Goal: Information Seeking & Learning: Learn about a topic

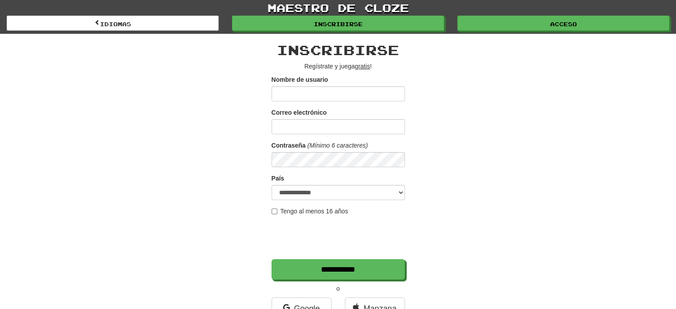
click at [313, 99] on input "Nombre de usuario" at bounding box center [338, 93] width 133 height 15
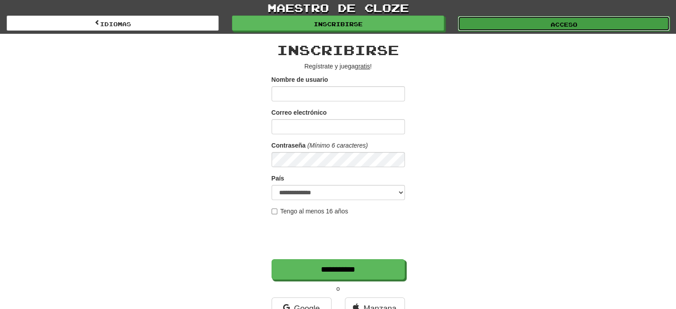
click at [542, 24] on link "Acceso" at bounding box center [564, 23] width 212 height 15
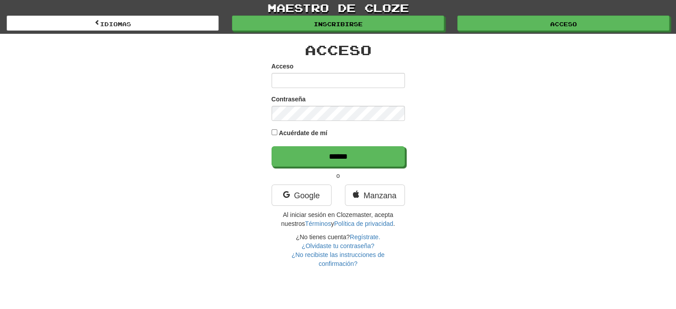
click at [309, 84] on input "Acceso" at bounding box center [338, 80] width 133 height 15
type input "*****"
click at [272, 146] on input "******" at bounding box center [338, 156] width 133 height 20
type input "******"
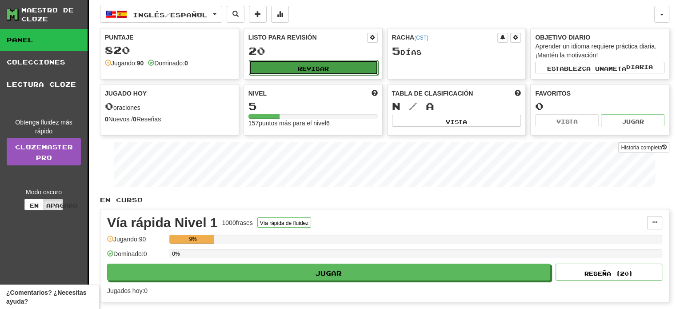
click at [346, 66] on button "Revisar" at bounding box center [313, 67] width 129 height 15
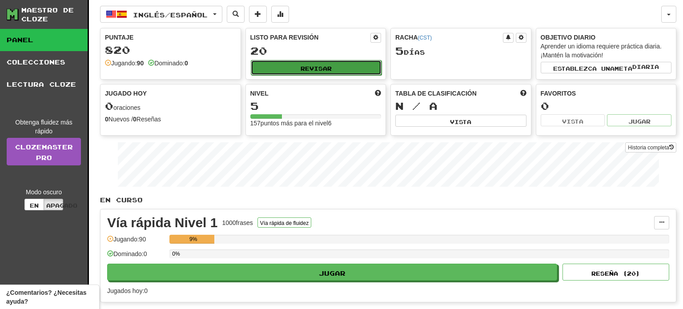
select select "**"
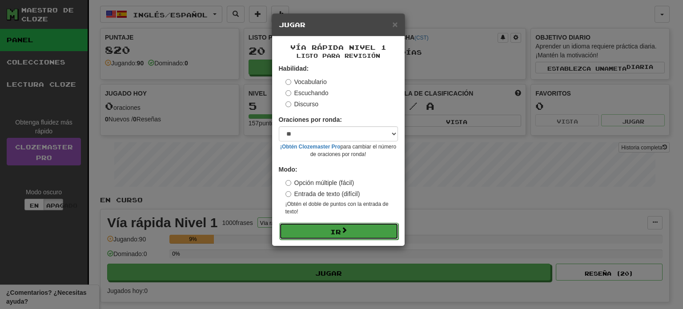
click at [318, 233] on button "Ir" at bounding box center [338, 231] width 119 height 17
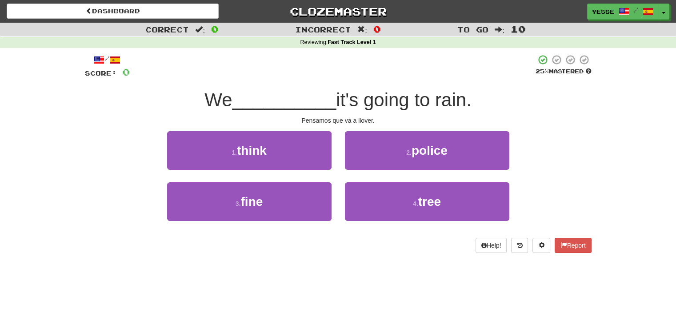
click at [560, 128] on div "/ Score: 0 25 % Mastered We __________ it's going to rain. Pensamos que va a ll…" at bounding box center [338, 153] width 507 height 199
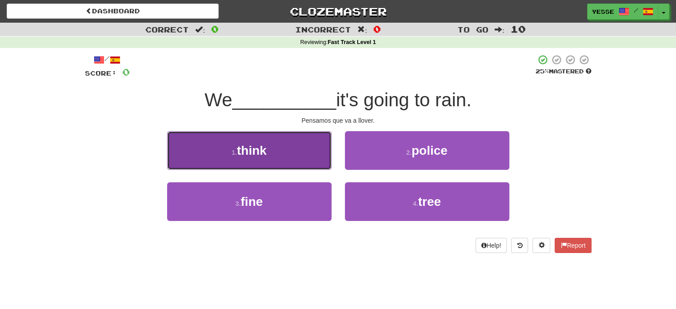
click at [302, 162] on button "1 . think" at bounding box center [249, 150] width 164 height 39
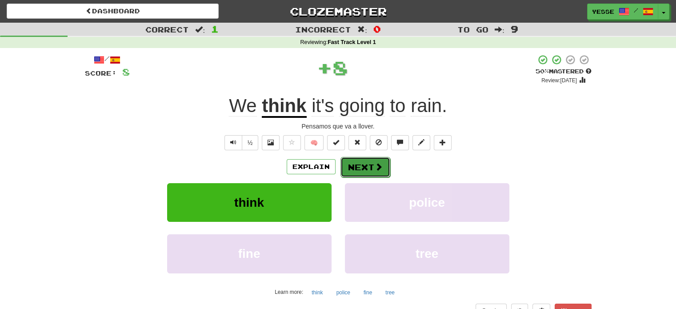
click at [369, 163] on button "Next" at bounding box center [366, 167] width 50 height 20
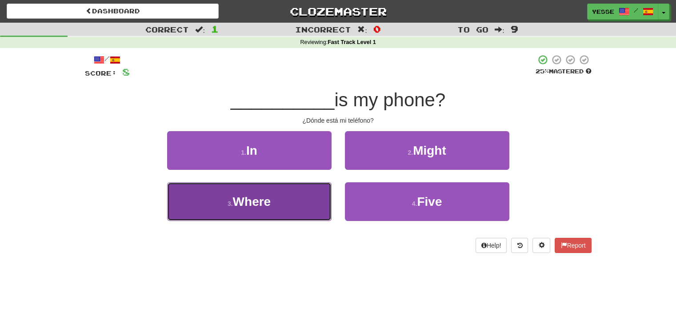
click at [267, 205] on span "Where" at bounding box center [252, 202] width 38 height 14
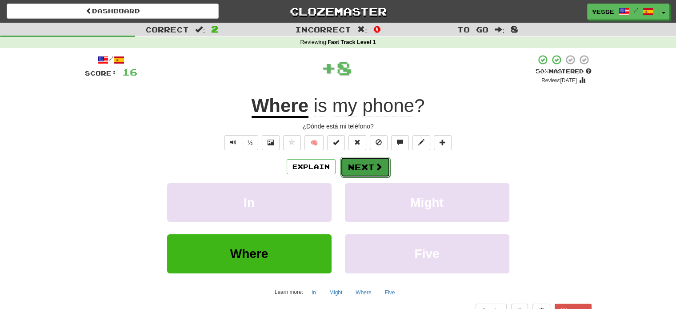
click at [372, 163] on button "Next" at bounding box center [366, 167] width 50 height 20
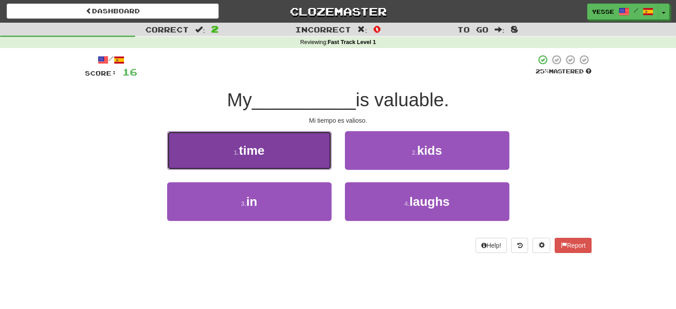
click at [285, 164] on button "1 . time" at bounding box center [249, 150] width 164 height 39
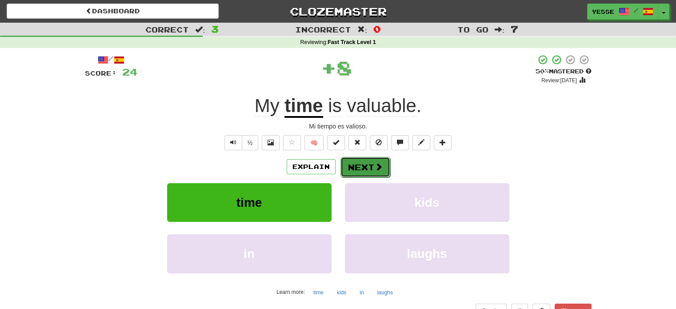
click at [371, 158] on button "Next" at bounding box center [366, 167] width 50 height 20
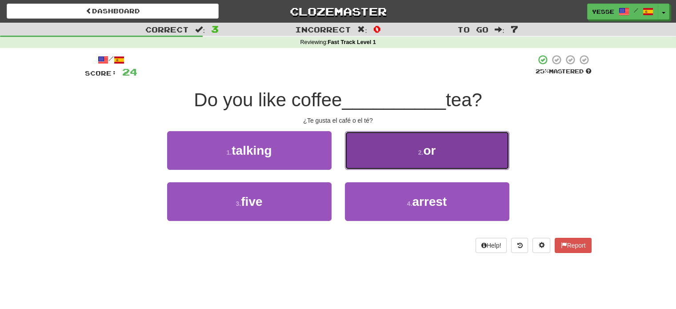
click at [401, 149] on button "2 . or" at bounding box center [427, 150] width 164 height 39
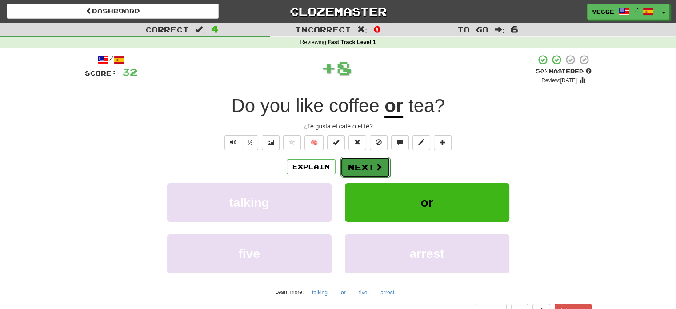
click at [368, 167] on button "Next" at bounding box center [366, 167] width 50 height 20
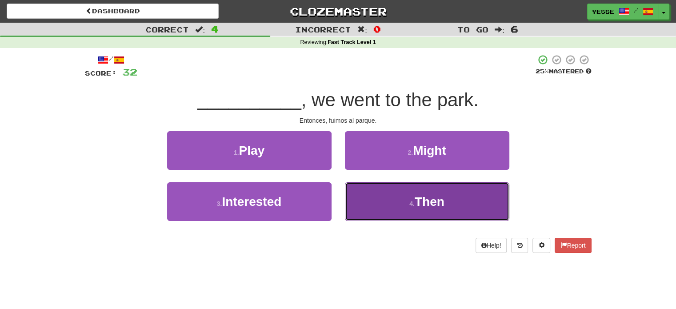
click at [392, 212] on button "4 . Then" at bounding box center [427, 201] width 164 height 39
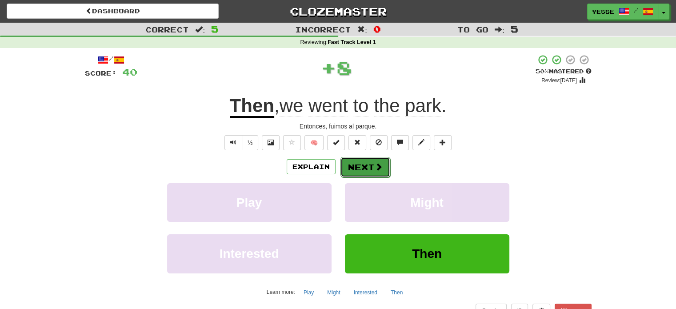
click at [366, 171] on button "Next" at bounding box center [366, 167] width 50 height 20
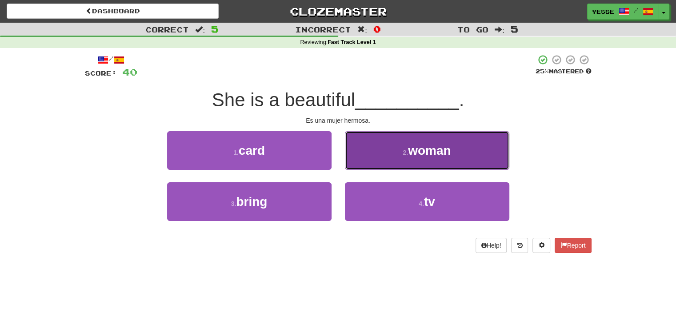
click at [381, 159] on button "2 . woman" at bounding box center [427, 150] width 164 height 39
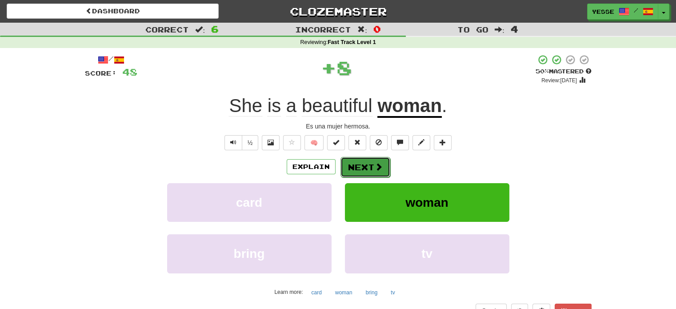
click at [371, 166] on button "Next" at bounding box center [366, 167] width 50 height 20
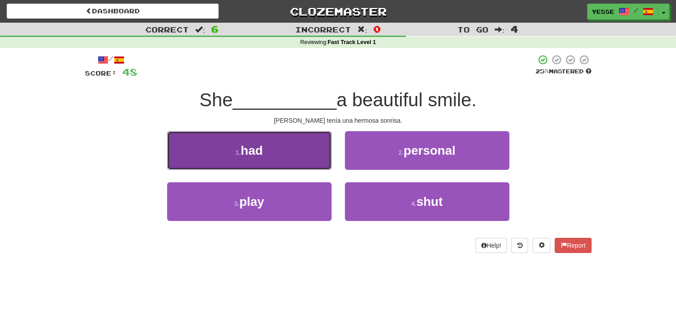
click at [297, 157] on button "1 . had" at bounding box center [249, 150] width 164 height 39
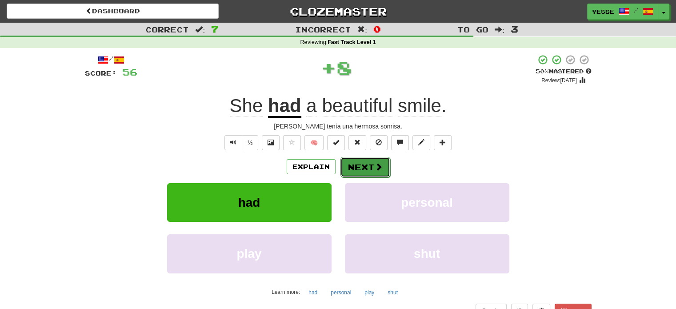
click at [377, 165] on span at bounding box center [379, 167] width 8 height 8
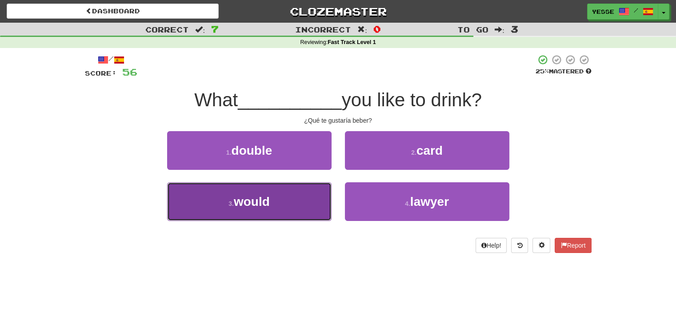
click at [282, 201] on button "3 . would" at bounding box center [249, 201] width 164 height 39
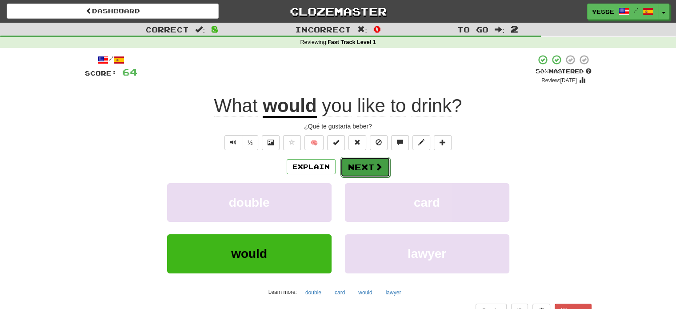
click at [373, 171] on button "Next" at bounding box center [366, 167] width 50 height 20
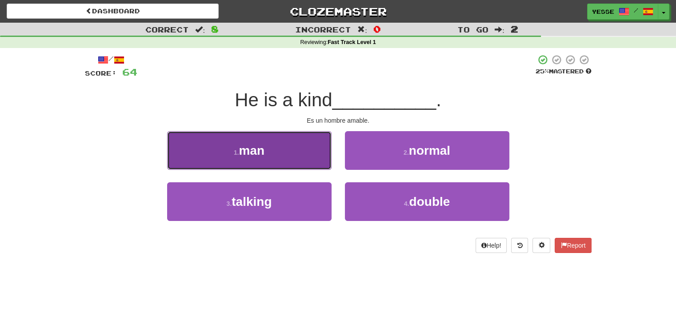
click at [304, 167] on button "1 . man" at bounding box center [249, 150] width 164 height 39
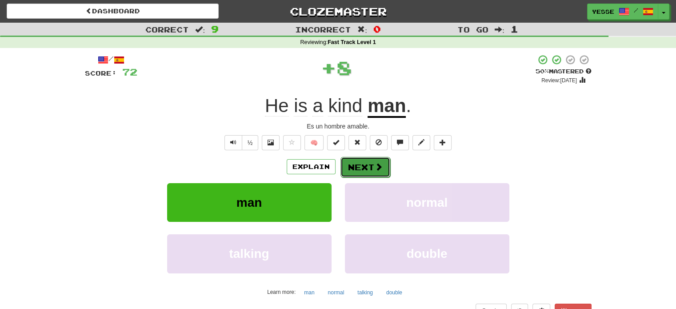
click at [350, 163] on button "Next" at bounding box center [366, 167] width 50 height 20
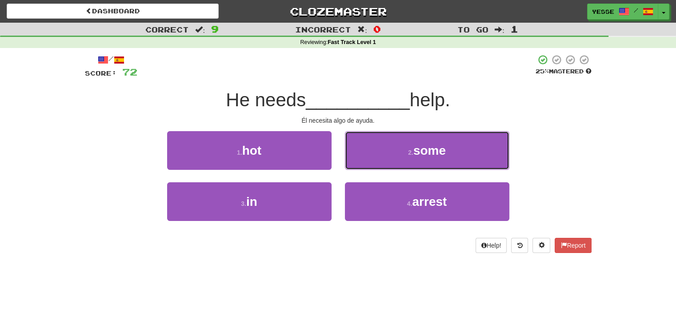
click at [350, 163] on button "2 . some" at bounding box center [427, 150] width 164 height 39
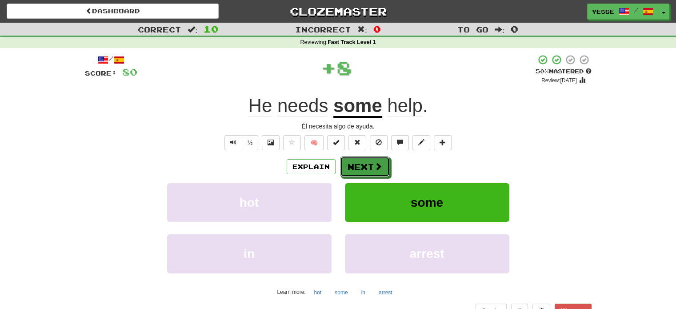
click at [350, 163] on button "Next" at bounding box center [365, 166] width 50 height 20
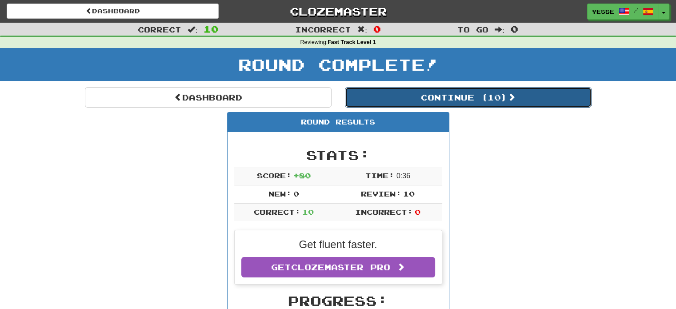
click at [453, 96] on button "Continue ( 10 )" at bounding box center [468, 97] width 247 height 20
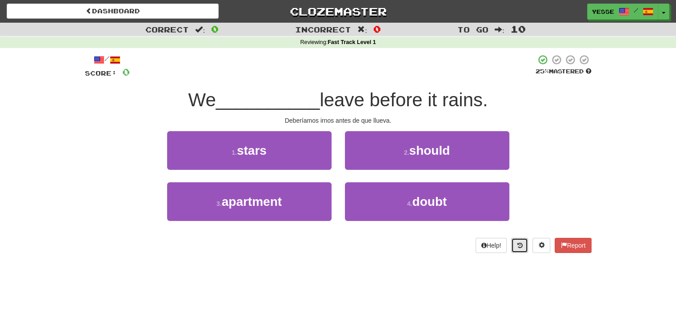
click at [517, 248] on icon at bounding box center [519, 245] width 5 height 6
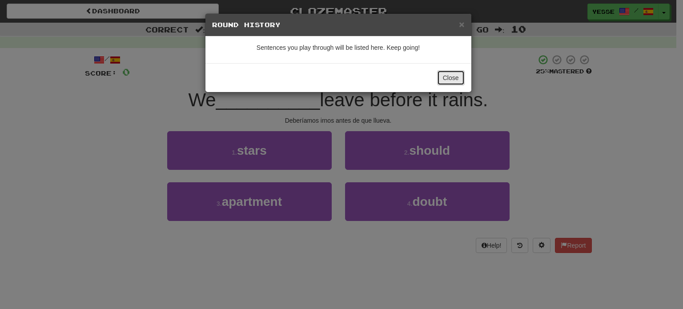
click at [447, 76] on button "Close" at bounding box center [451, 77] width 28 height 15
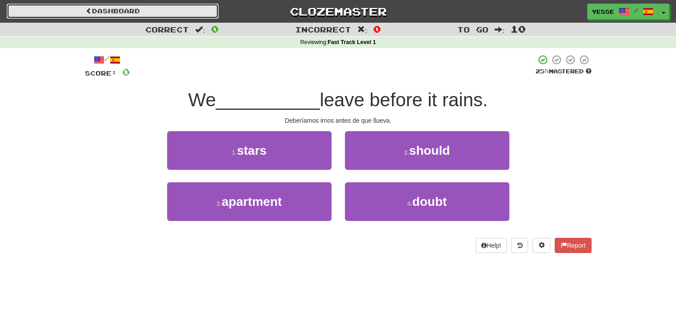
click at [92, 14] on link "Dashboard" at bounding box center [113, 11] width 212 height 15
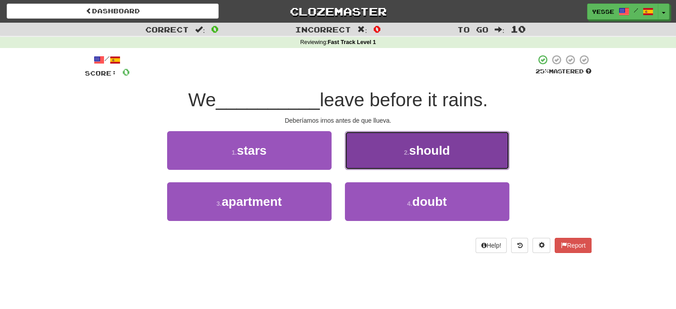
click at [386, 155] on button "2 . should" at bounding box center [427, 150] width 164 height 39
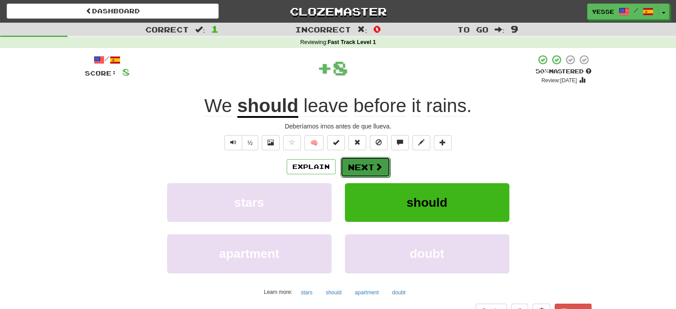
click at [371, 165] on button "Next" at bounding box center [366, 167] width 50 height 20
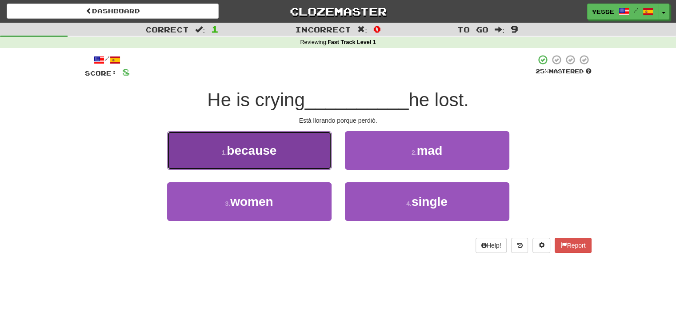
click at [286, 166] on button "1 . because" at bounding box center [249, 150] width 164 height 39
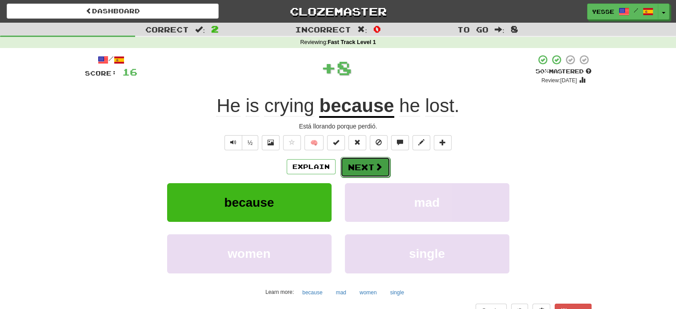
click at [356, 174] on button "Next" at bounding box center [366, 167] width 50 height 20
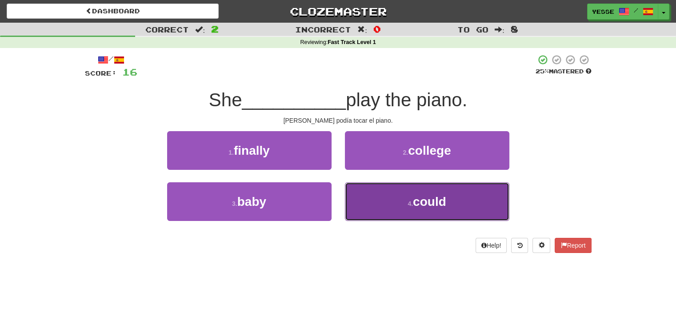
click at [401, 197] on button "4 . could" at bounding box center [427, 201] width 164 height 39
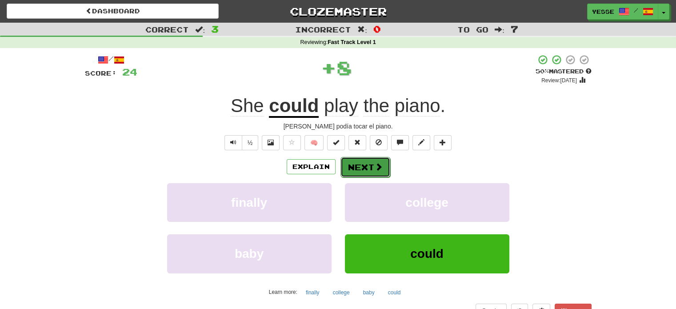
click at [369, 163] on button "Next" at bounding box center [366, 167] width 50 height 20
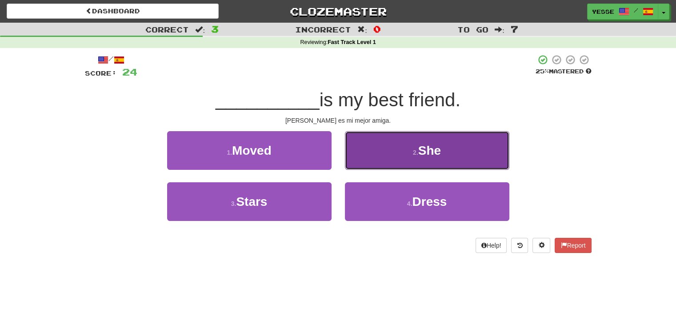
click at [463, 145] on button "2 . She" at bounding box center [427, 150] width 164 height 39
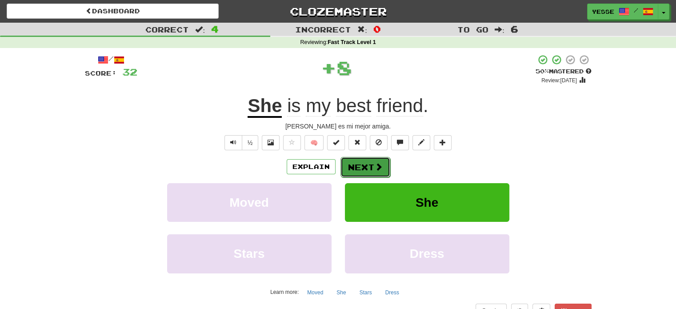
click at [360, 171] on button "Next" at bounding box center [366, 167] width 50 height 20
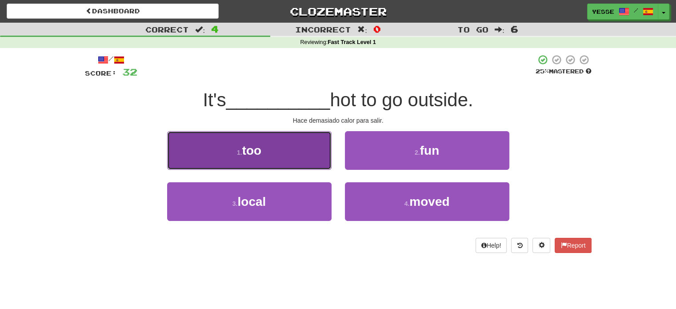
click at [307, 156] on button "1 . too" at bounding box center [249, 150] width 164 height 39
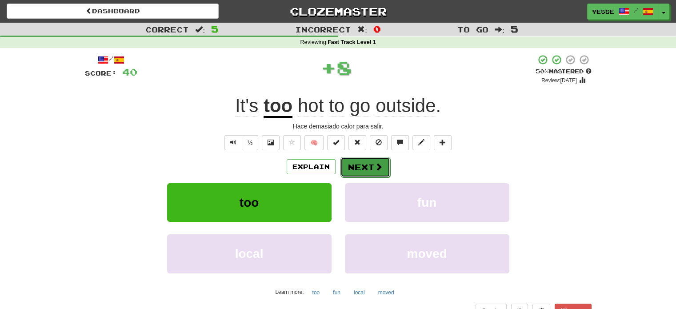
click at [357, 163] on button "Next" at bounding box center [366, 167] width 50 height 20
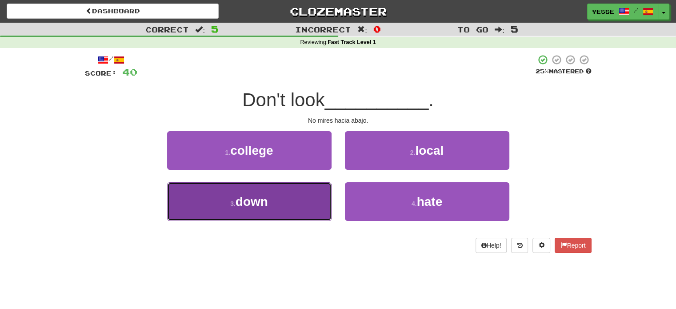
click at [259, 202] on span "down" at bounding box center [252, 202] width 32 height 14
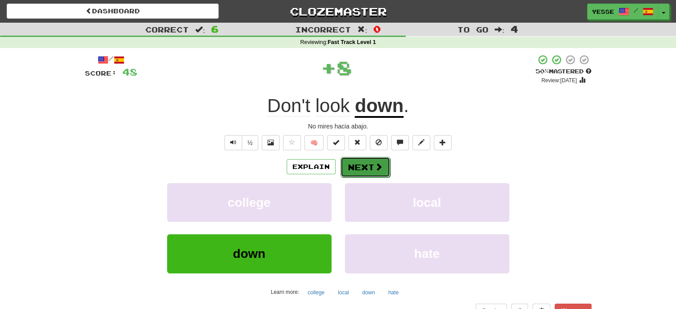
click at [349, 168] on button "Next" at bounding box center [366, 167] width 50 height 20
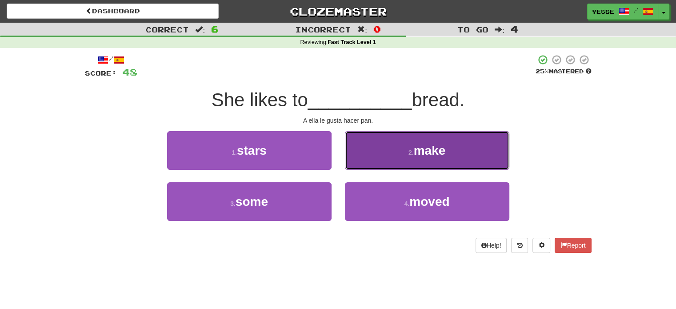
click at [395, 141] on button "2 . make" at bounding box center [427, 150] width 164 height 39
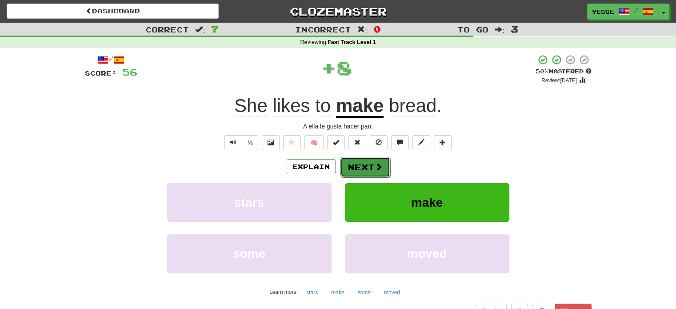
click at [368, 164] on button "Next" at bounding box center [366, 167] width 50 height 20
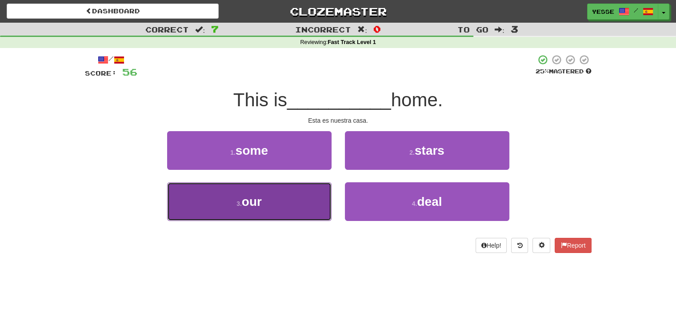
click at [310, 196] on button "3 . our" at bounding box center [249, 201] width 164 height 39
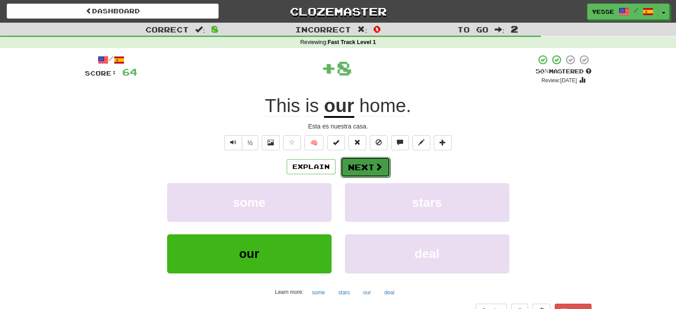
click at [362, 165] on button "Next" at bounding box center [366, 167] width 50 height 20
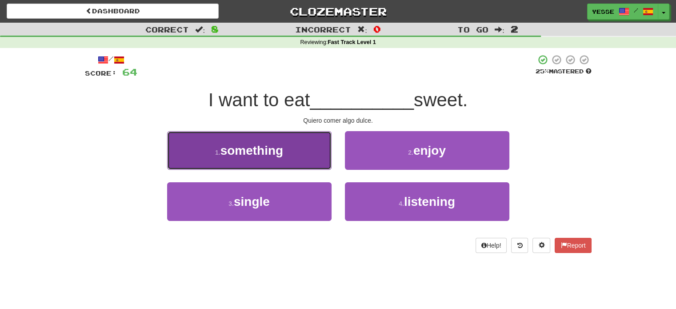
click at [286, 156] on button "1 . something" at bounding box center [249, 150] width 164 height 39
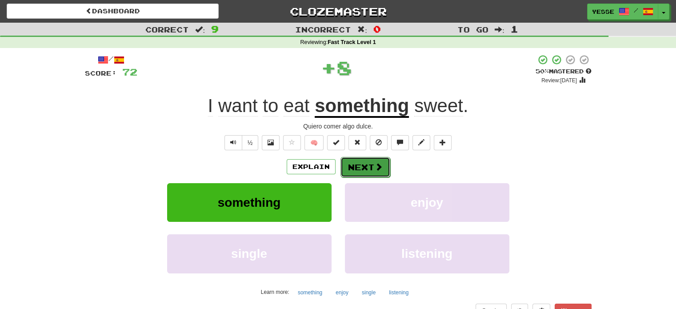
click at [365, 169] on button "Next" at bounding box center [366, 167] width 50 height 20
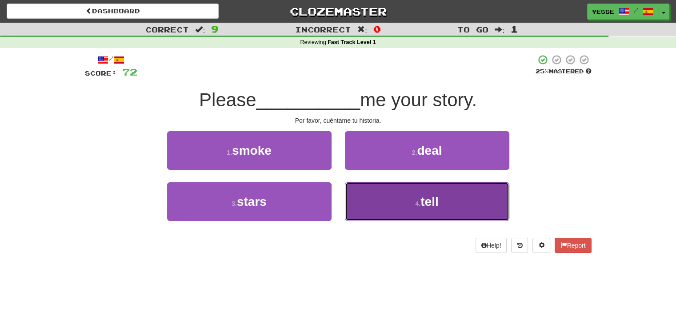
click at [365, 206] on button "4 . tell" at bounding box center [427, 201] width 164 height 39
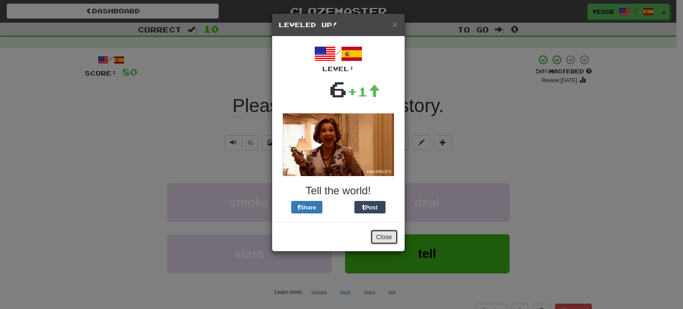
click at [382, 237] on button "Close" at bounding box center [384, 236] width 28 height 15
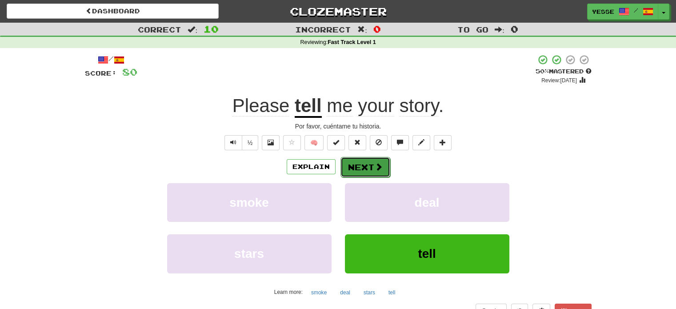
click at [366, 164] on button "Next" at bounding box center [366, 167] width 50 height 20
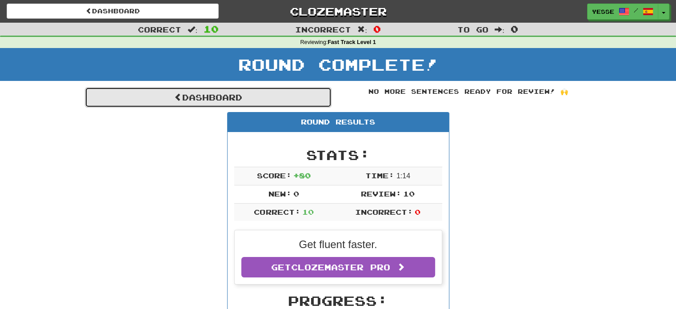
click at [293, 100] on link "Dashboard" at bounding box center [208, 97] width 247 height 20
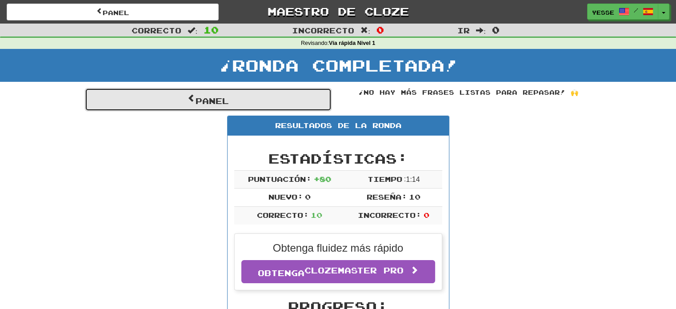
click at [190, 106] on link "Panel" at bounding box center [208, 99] width 247 height 23
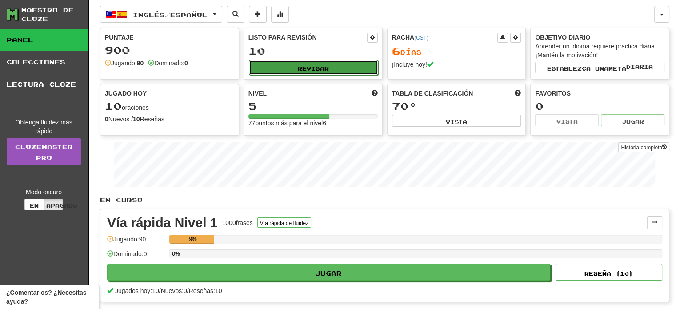
click at [335, 70] on button "Revisar" at bounding box center [313, 67] width 129 height 15
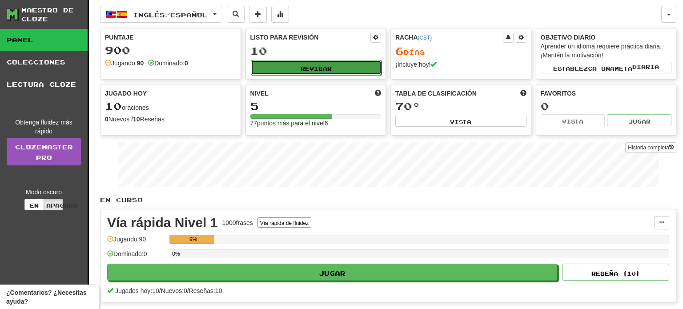
select select "**"
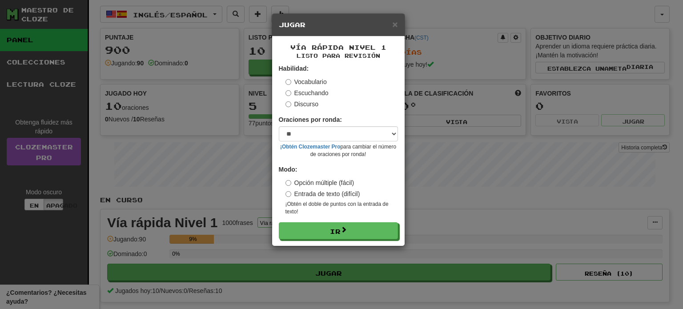
click at [292, 192] on label "Entrada de texto (difícil)" at bounding box center [322, 193] width 75 height 9
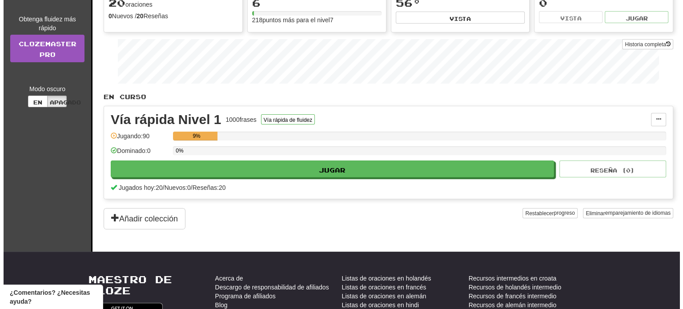
scroll to position [107, 0]
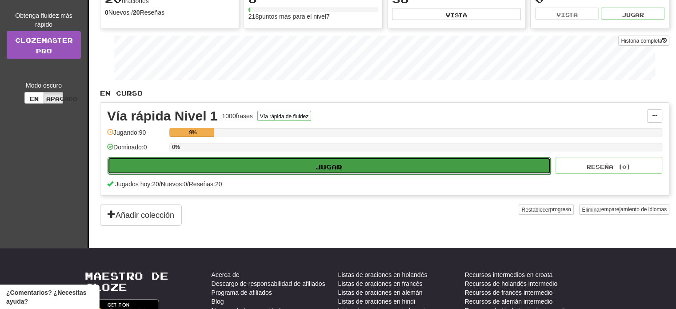
click at [360, 162] on button "Jugar" at bounding box center [329, 165] width 443 height 17
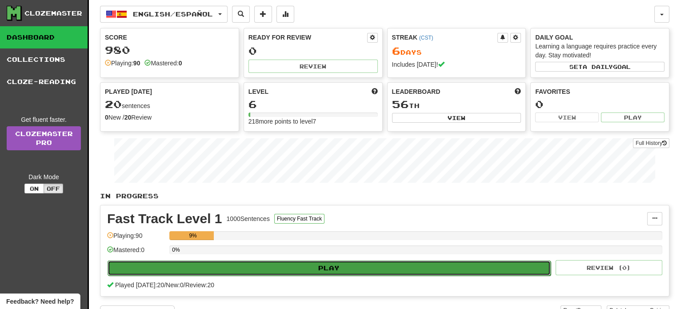
click at [333, 267] on button "Play" at bounding box center [329, 268] width 443 height 15
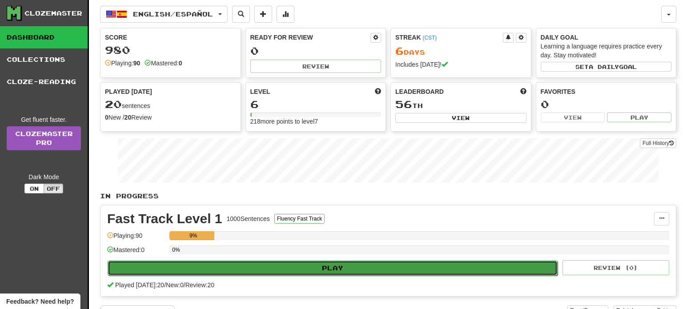
select select "**"
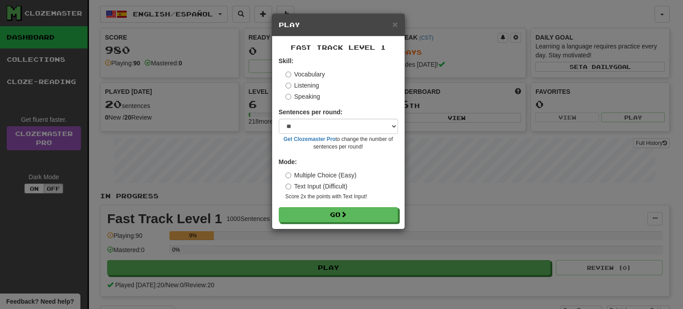
click at [291, 86] on label "Listening" at bounding box center [302, 85] width 34 height 9
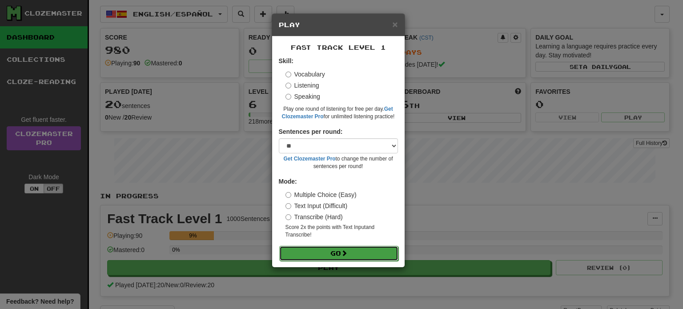
click at [320, 248] on button "Go" at bounding box center [338, 253] width 119 height 15
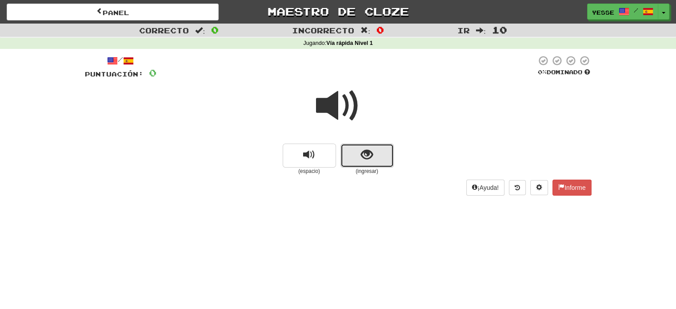
click at [367, 156] on span "mostrar oración" at bounding box center [367, 155] width 12 height 12
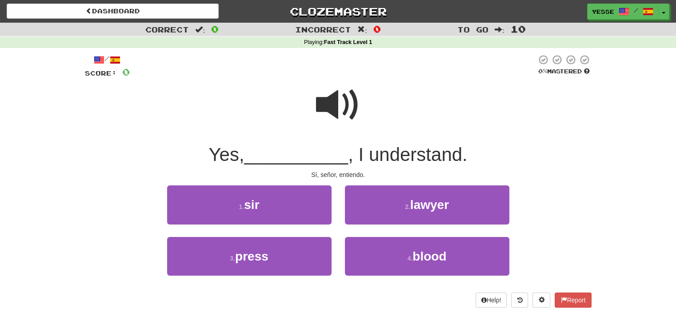
click at [333, 106] on span at bounding box center [338, 105] width 44 height 44
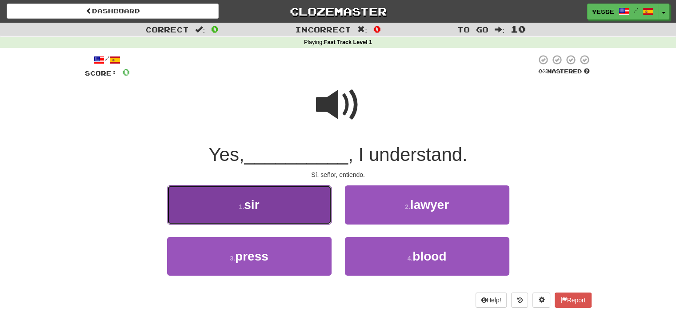
click at [299, 209] on button "1 . sir" at bounding box center [249, 204] width 164 height 39
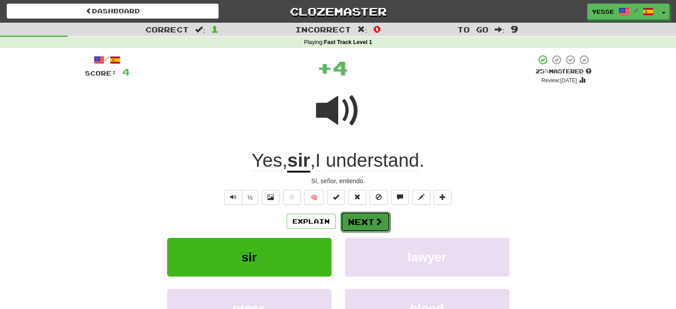
click at [361, 221] on button "Next" at bounding box center [366, 222] width 50 height 20
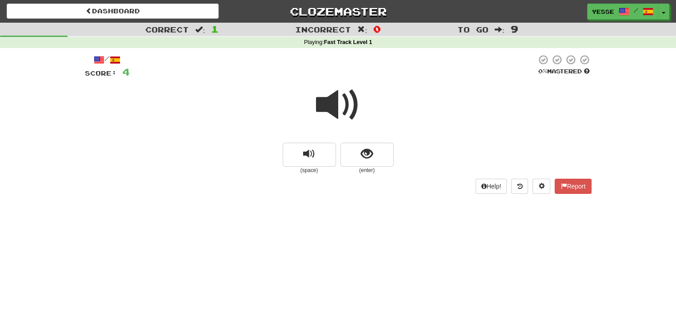
click at [361, 221] on div "Dashboard Clozemaster Yesse / Toggle Dropdown Dashboard Leaderboard Activity Fe…" at bounding box center [338, 154] width 676 height 309
click at [379, 150] on button "show sentence" at bounding box center [367, 155] width 53 height 24
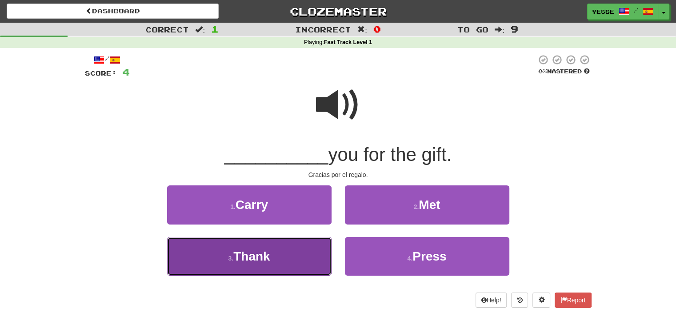
click at [273, 263] on button "3 . Thank" at bounding box center [249, 256] width 164 height 39
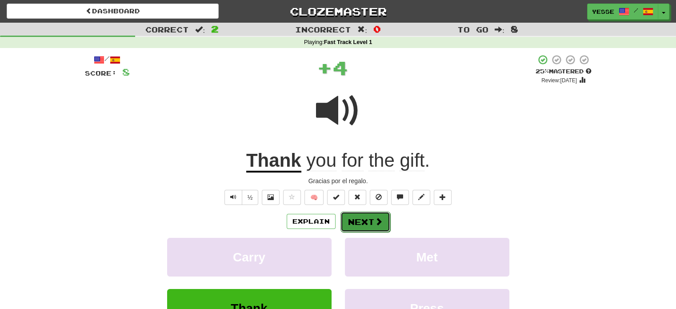
click at [358, 222] on button "Next" at bounding box center [366, 222] width 50 height 20
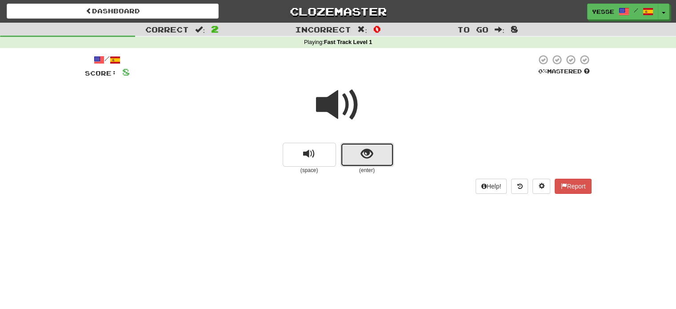
click at [365, 161] on button "show sentence" at bounding box center [367, 155] width 53 height 24
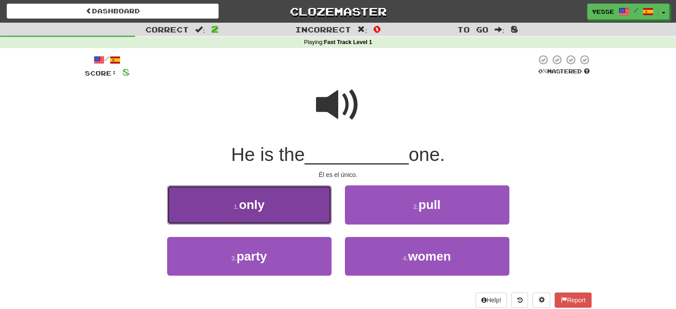
click at [295, 219] on button "1 . only" at bounding box center [249, 204] width 164 height 39
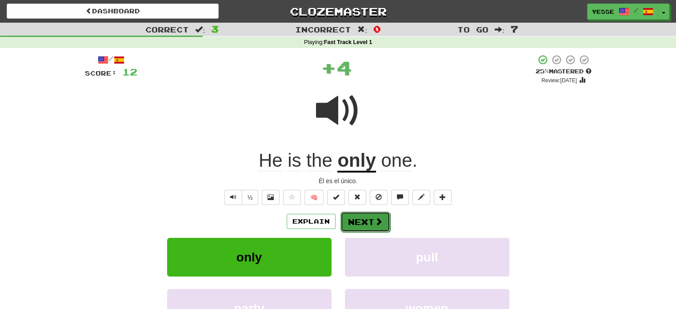
click at [365, 222] on button "Next" at bounding box center [366, 222] width 50 height 20
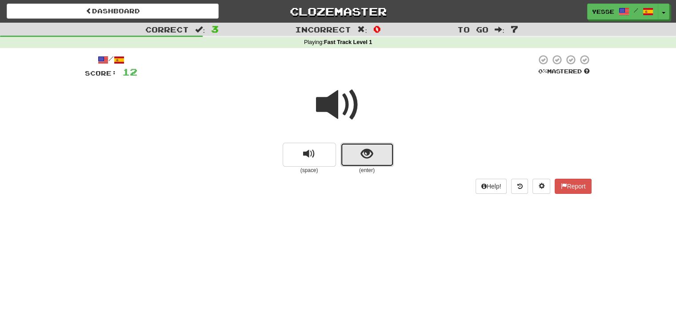
click at [368, 162] on button "show sentence" at bounding box center [367, 155] width 53 height 24
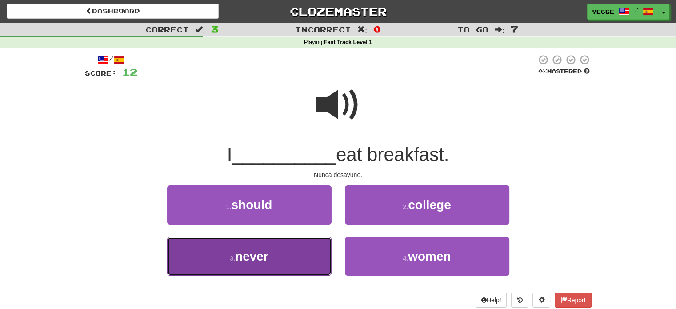
click at [282, 261] on button "3 . never" at bounding box center [249, 256] width 164 height 39
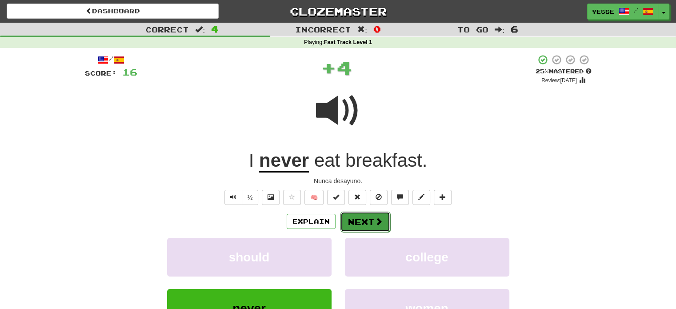
click at [362, 222] on button "Next" at bounding box center [366, 222] width 50 height 20
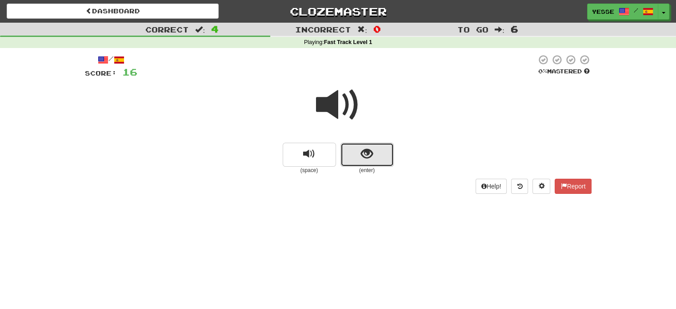
click at [365, 151] on span "show sentence" at bounding box center [367, 154] width 12 height 12
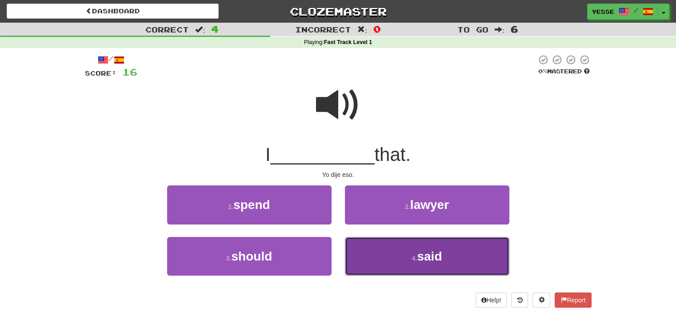
click at [386, 265] on button "4 . said" at bounding box center [427, 256] width 164 height 39
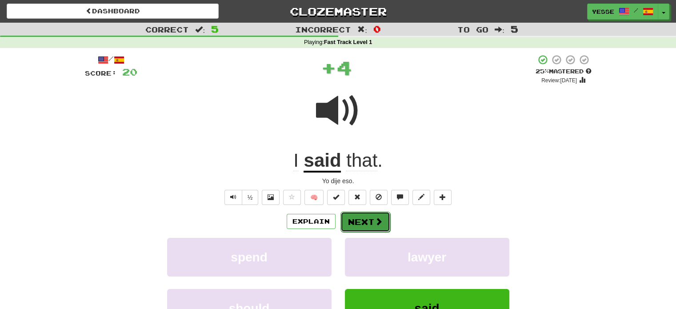
click at [373, 223] on button "Next" at bounding box center [366, 222] width 50 height 20
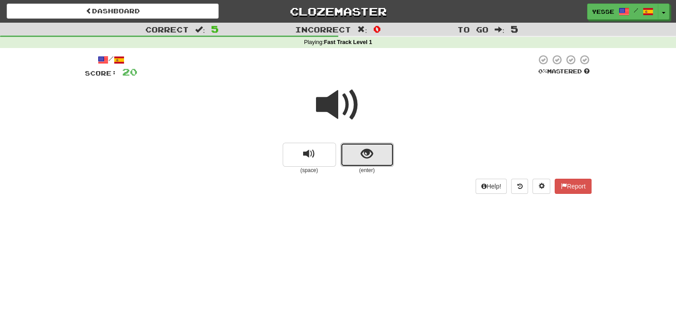
click at [363, 153] on span "show sentence" at bounding box center [367, 154] width 12 height 12
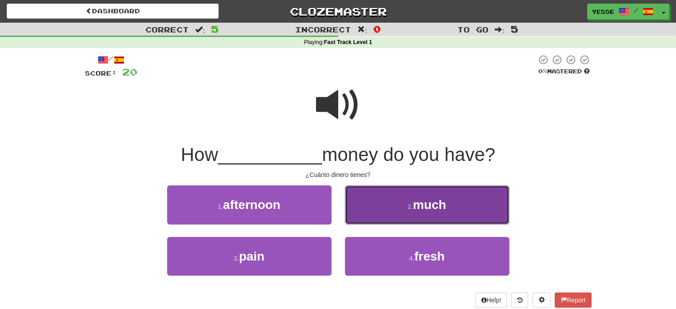
click at [405, 205] on button "2 . much" at bounding box center [427, 204] width 164 height 39
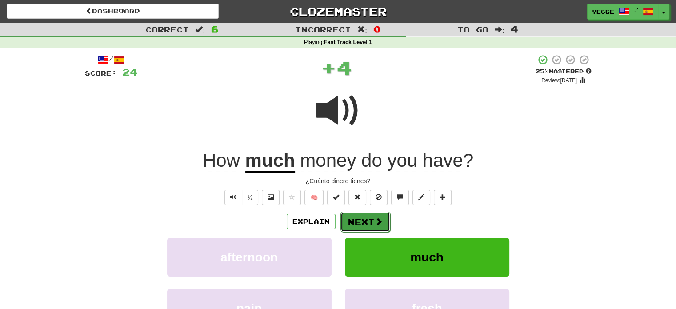
click at [357, 220] on button "Next" at bounding box center [366, 222] width 50 height 20
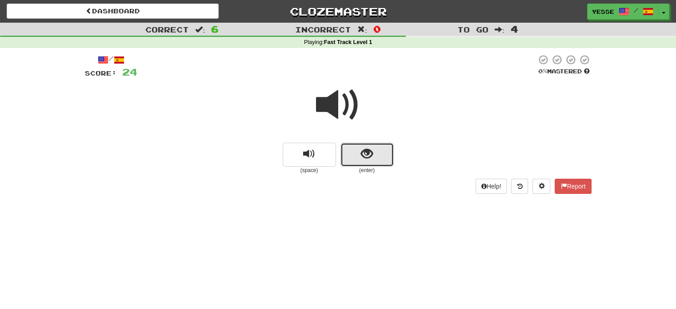
click at [365, 148] on span "show sentence" at bounding box center [367, 154] width 12 height 12
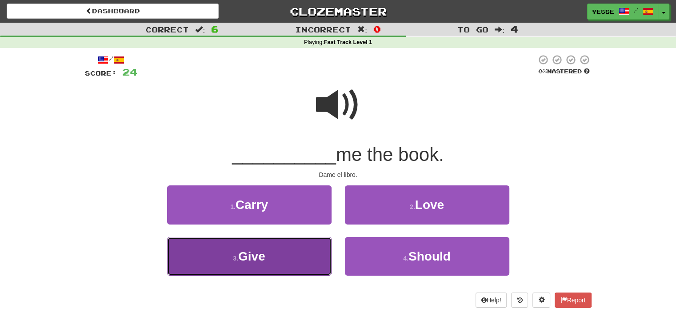
click at [290, 264] on button "3 . Give" at bounding box center [249, 256] width 164 height 39
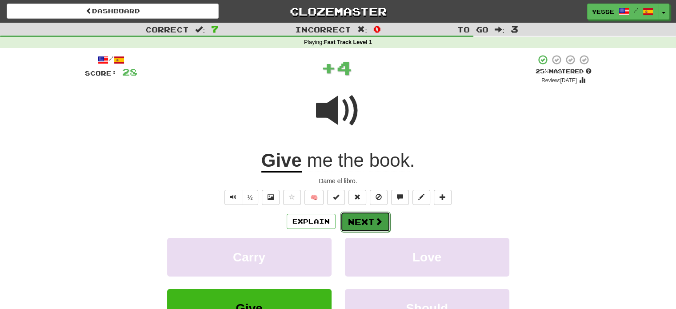
click at [365, 221] on button "Next" at bounding box center [366, 222] width 50 height 20
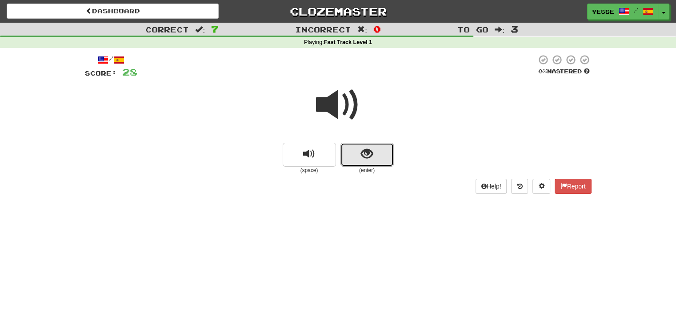
click at [366, 150] on span "show sentence" at bounding box center [367, 154] width 12 height 12
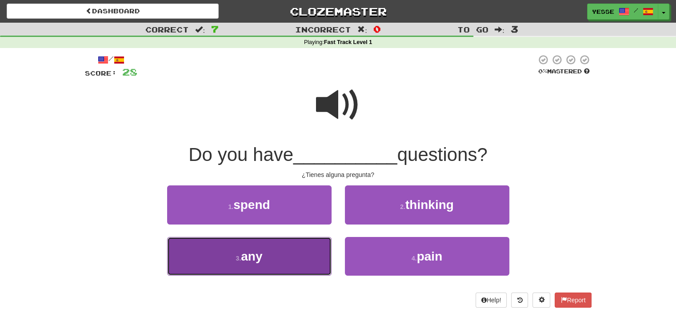
click at [311, 266] on button "3 . any" at bounding box center [249, 256] width 164 height 39
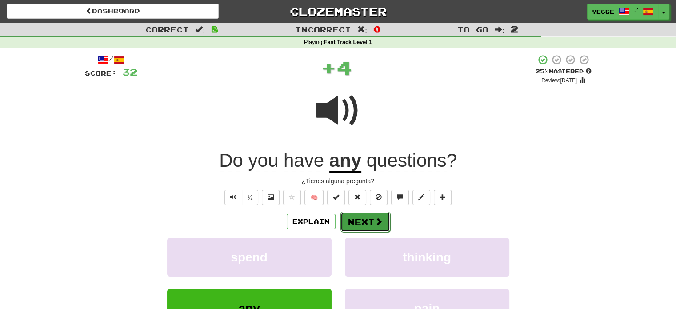
click at [363, 217] on button "Next" at bounding box center [366, 222] width 50 height 20
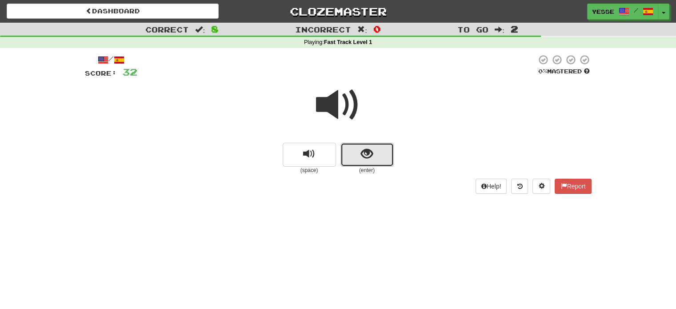
click at [358, 161] on button "show sentence" at bounding box center [367, 155] width 53 height 24
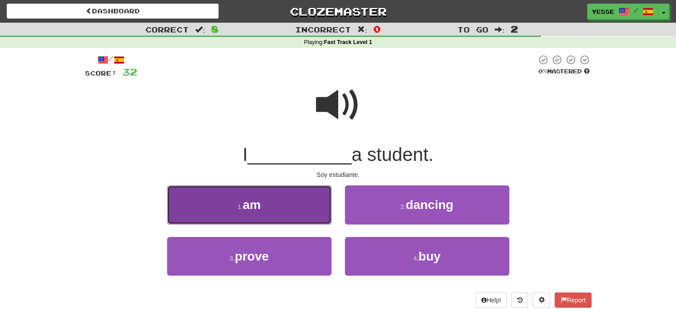
click at [311, 203] on button "1 . am" at bounding box center [249, 204] width 164 height 39
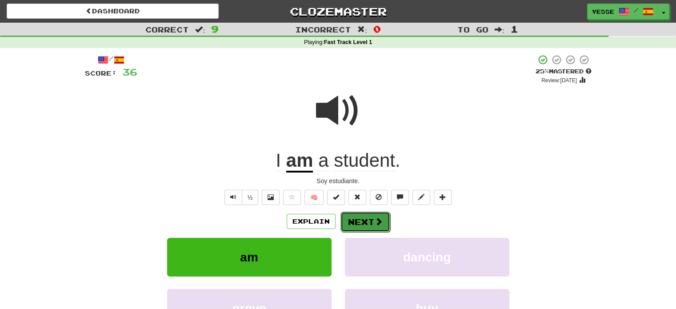
click at [363, 220] on button "Next" at bounding box center [366, 222] width 50 height 20
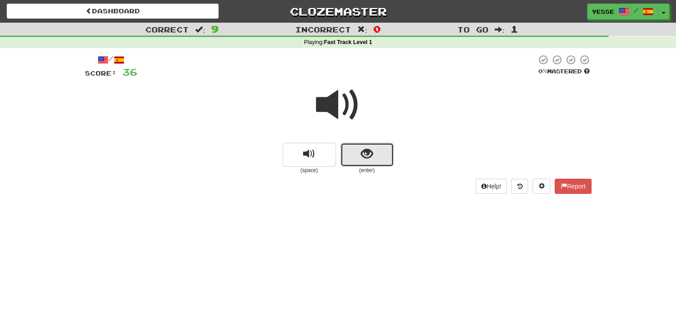
click at [358, 154] on button "show sentence" at bounding box center [367, 155] width 53 height 24
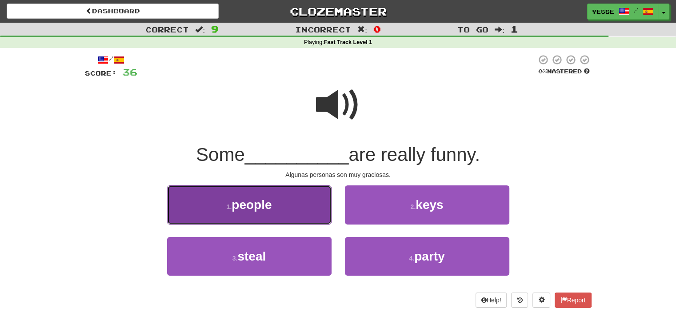
click at [310, 194] on button "1 . people" at bounding box center [249, 204] width 164 height 39
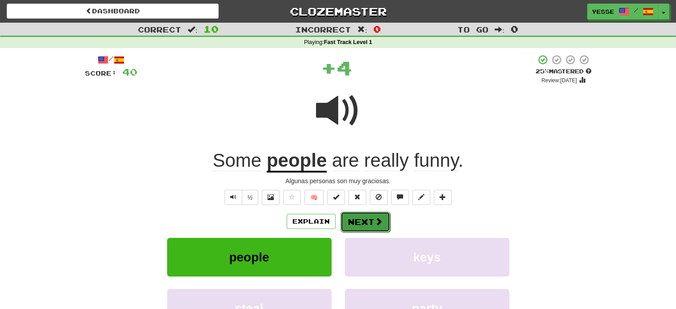
click at [378, 222] on span at bounding box center [379, 221] width 8 height 8
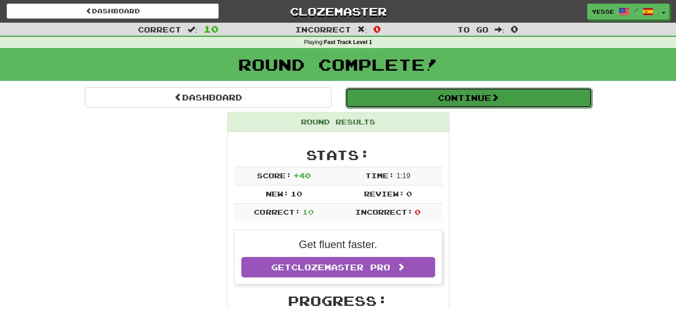
click at [456, 102] on button "Continue" at bounding box center [468, 98] width 247 height 20
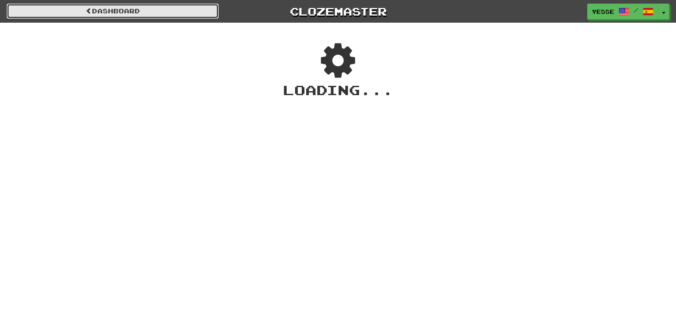
click at [108, 12] on link "Dashboard" at bounding box center [113, 11] width 212 height 15
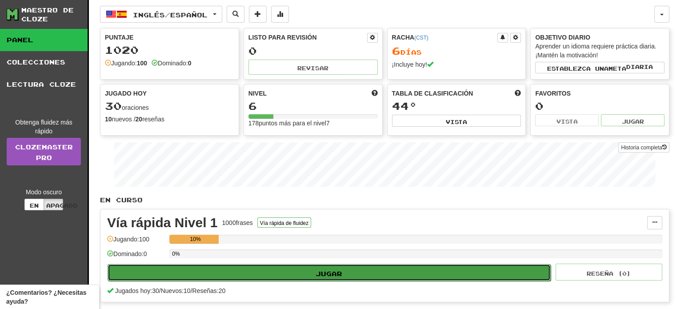
click at [365, 268] on button "Jugar" at bounding box center [329, 272] width 443 height 17
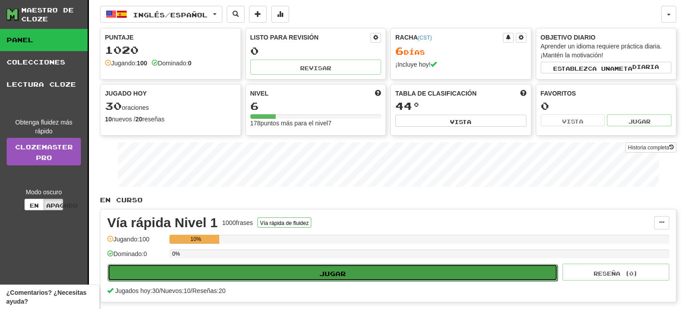
select select "**"
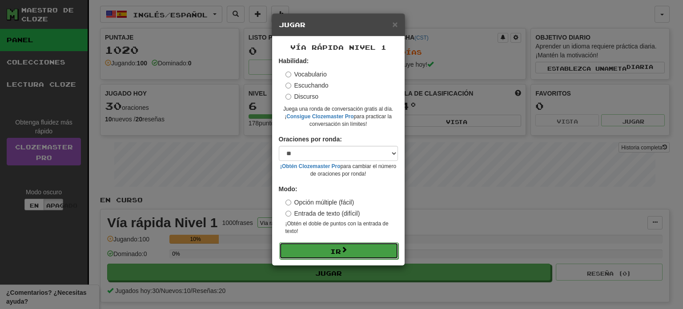
click at [349, 249] on button "Ir" at bounding box center [338, 250] width 119 height 17
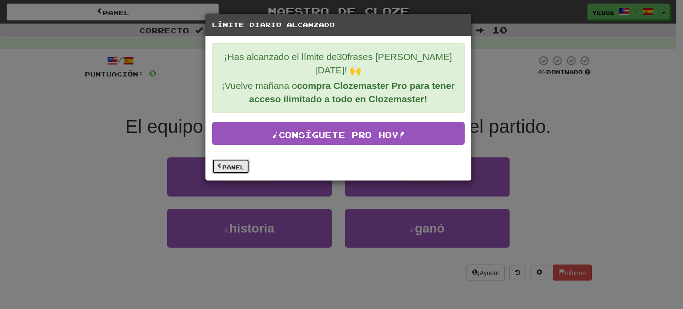
click at [229, 164] on font "Panel" at bounding box center [233, 167] width 22 height 6
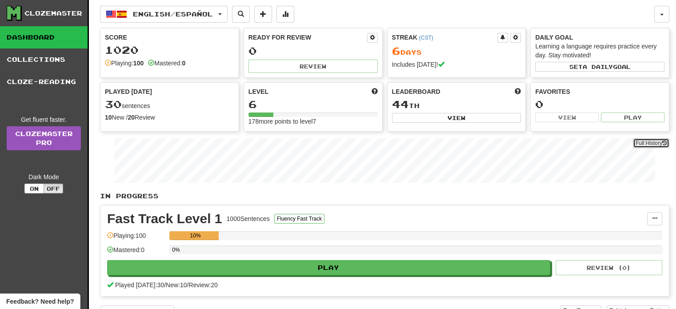
click at [653, 142] on button "Full History" at bounding box center [651, 143] width 36 height 10
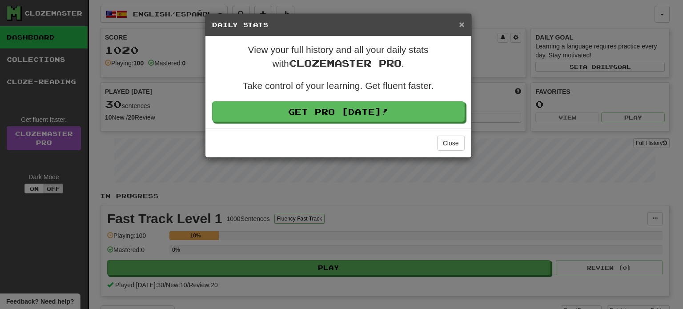
click at [462, 19] on span "×" at bounding box center [461, 24] width 5 height 10
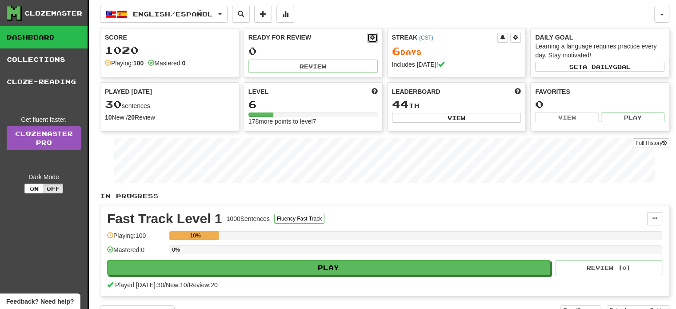
click at [372, 38] on span at bounding box center [372, 37] width 5 height 5
select select "*"
select select "**"
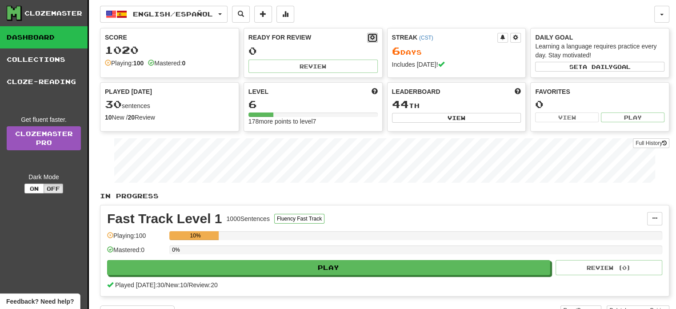
select select "***"
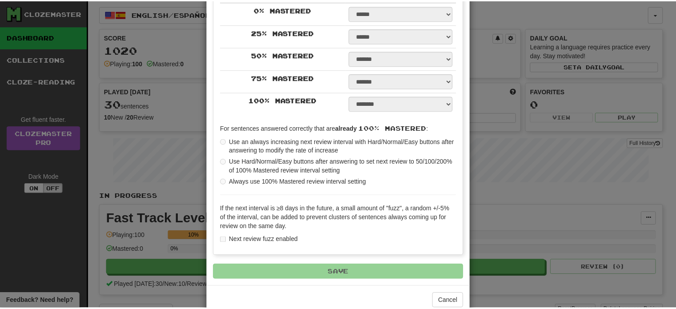
scroll to position [258, 0]
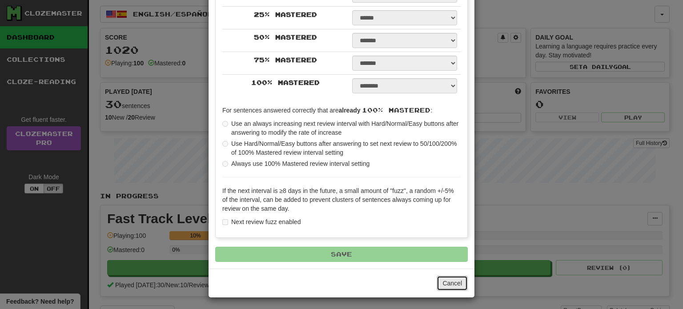
click at [451, 279] on button "Cancel" at bounding box center [452, 283] width 31 height 15
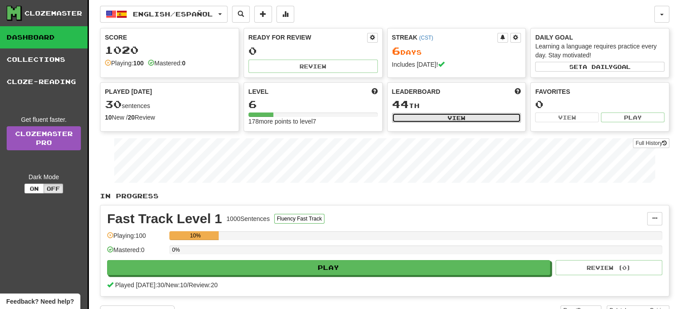
click at [488, 119] on button "View" at bounding box center [456, 118] width 129 height 10
select select "**********"
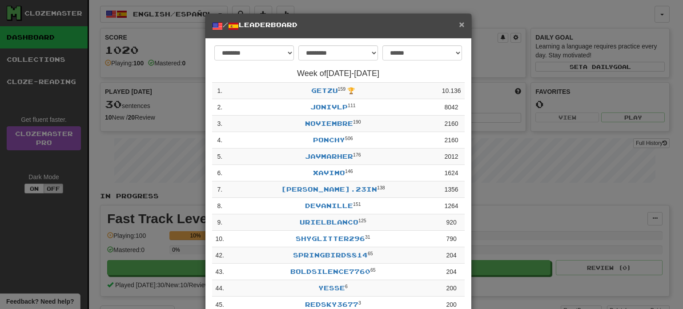
click at [459, 24] on span "×" at bounding box center [461, 24] width 5 height 10
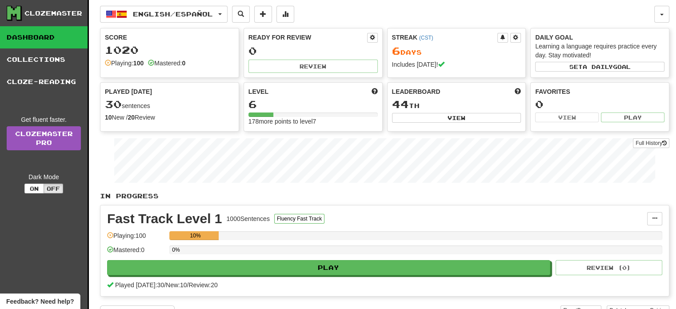
click at [212, 233] on div "10%" at bounding box center [195, 235] width 47 height 9
click at [256, 218] on div "1000 Sentences" at bounding box center [248, 218] width 43 height 9
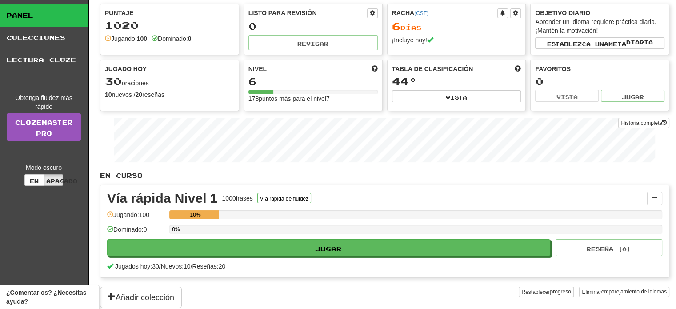
scroll to position [0, 0]
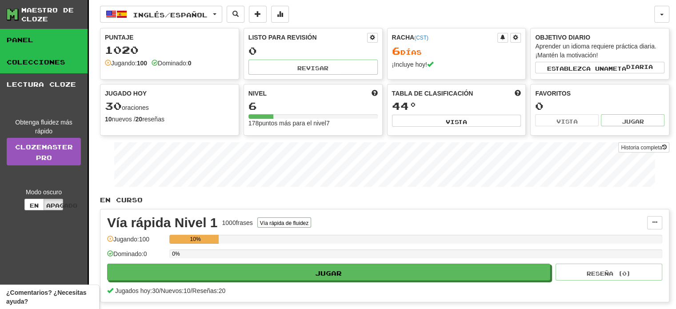
click at [78, 62] on link "Colecciones" at bounding box center [44, 62] width 88 height 22
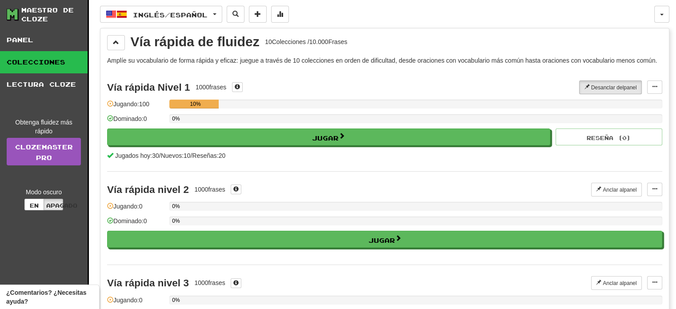
click at [187, 102] on div "10%" at bounding box center [195, 104] width 47 height 9
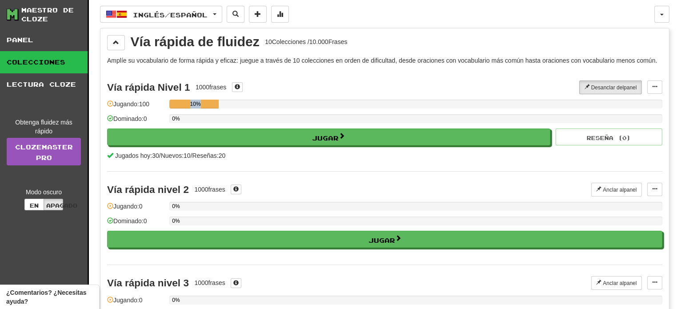
click at [187, 102] on div "10%" at bounding box center [195, 104] width 47 height 9
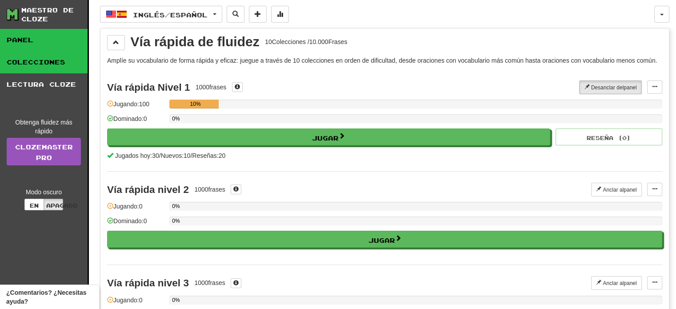
click at [44, 42] on link "Panel" at bounding box center [44, 40] width 88 height 22
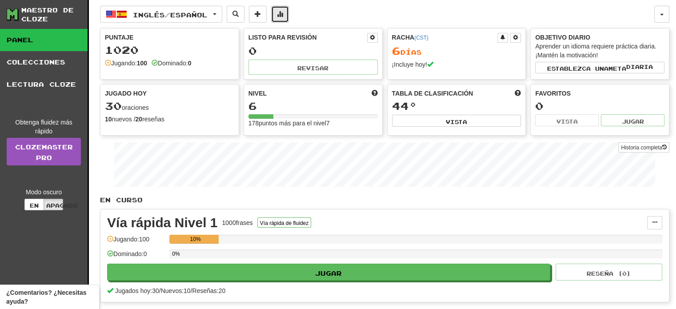
click at [285, 17] on button at bounding box center [280, 14] width 18 height 17
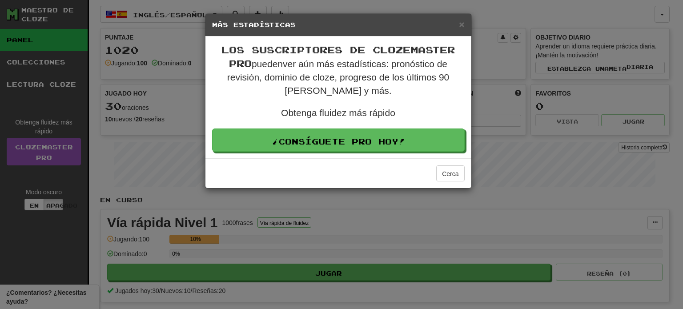
click at [465, 18] on div "× Más estadísticas" at bounding box center [338, 25] width 266 height 23
click at [463, 21] on font "×" at bounding box center [461, 24] width 5 height 10
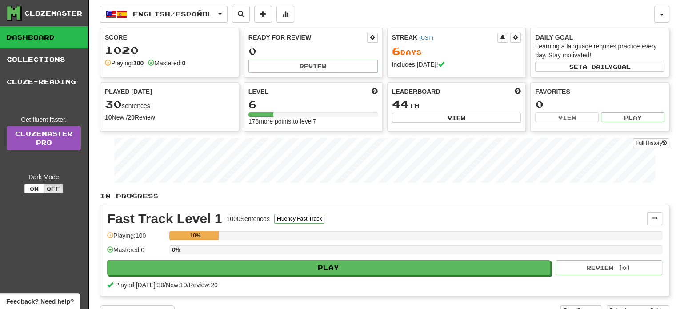
click at [555, 227] on div "Fast Track Level 1 1000 Sentences Fluency Fast Track Manage Sentences Unpin fro…" at bounding box center [384, 250] width 569 height 91
